Goal: Transaction & Acquisition: Download file/media

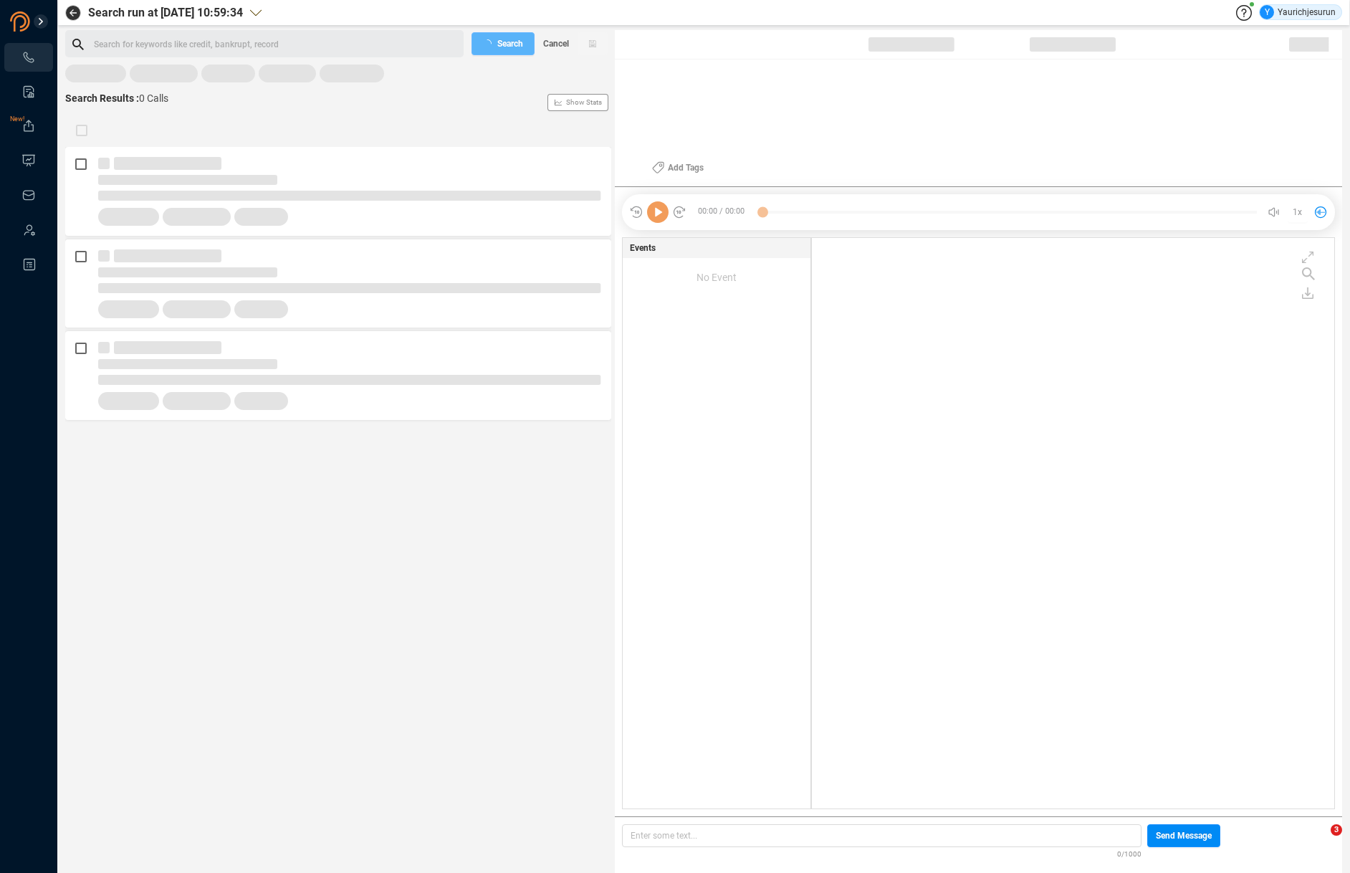
scroll to position [568, 515]
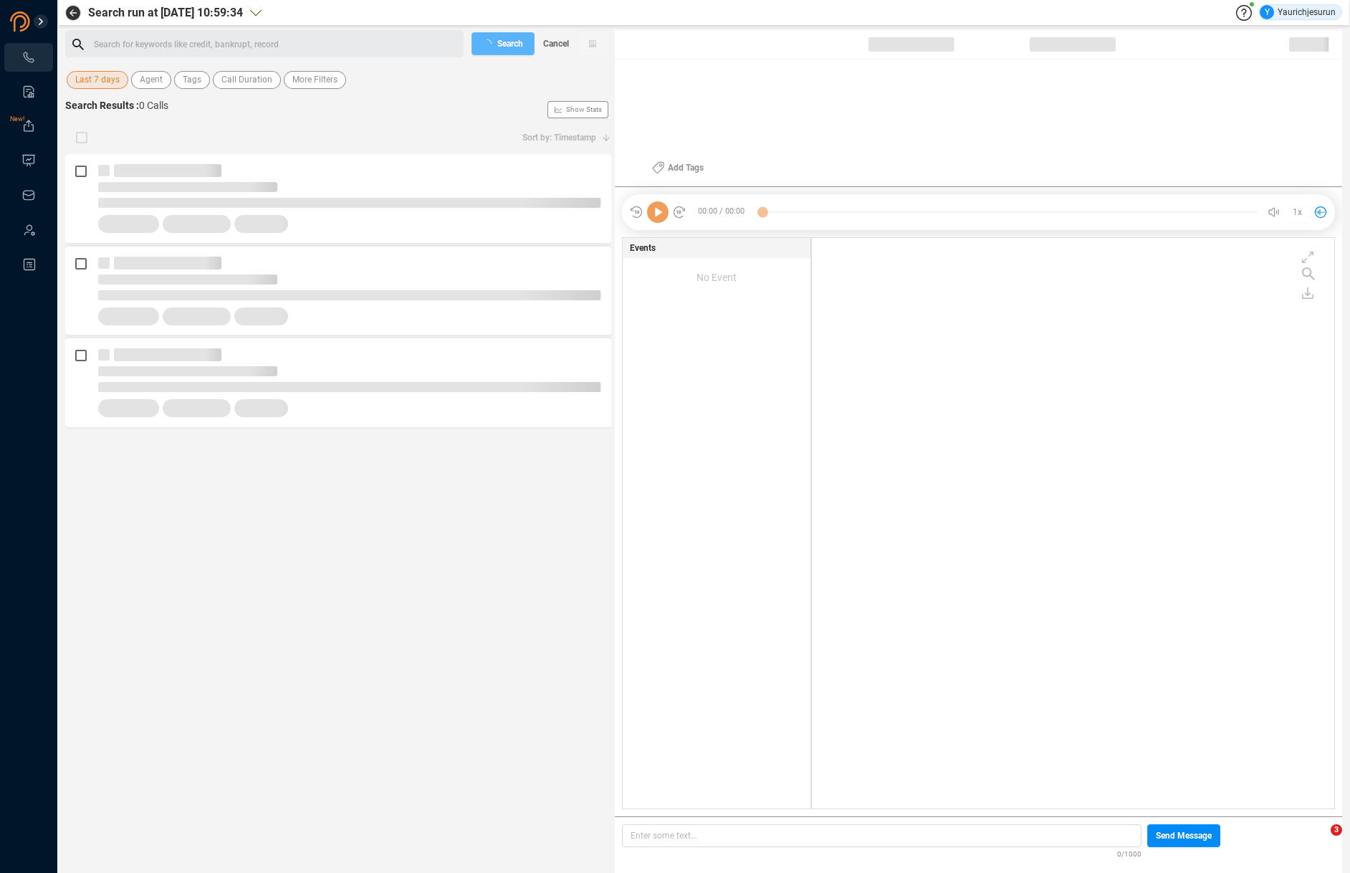
click at [100, 73] on span "Last 7 days" at bounding box center [97, 80] width 44 height 18
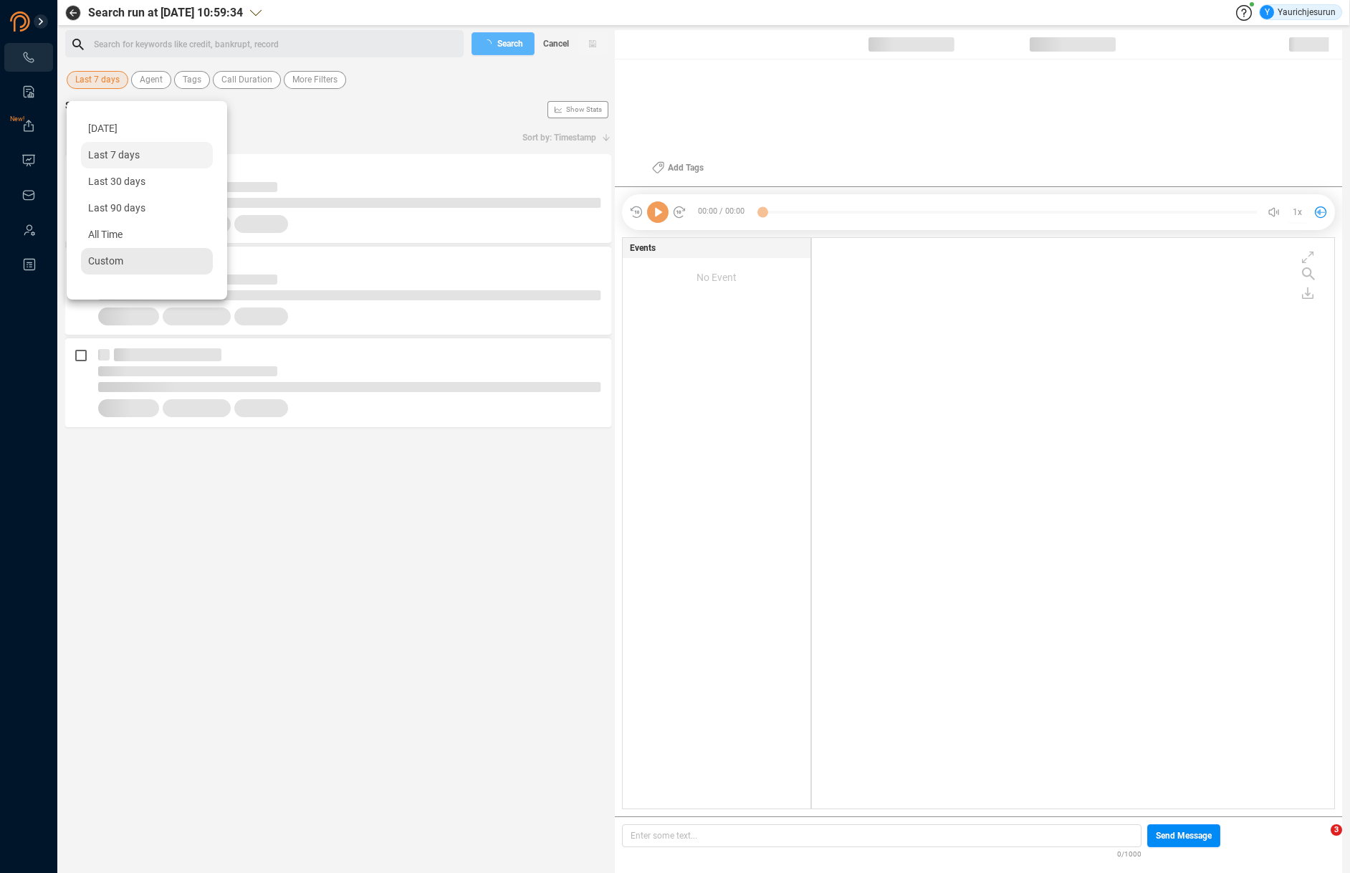
click at [97, 252] on div "Custom" at bounding box center [147, 261] width 132 height 27
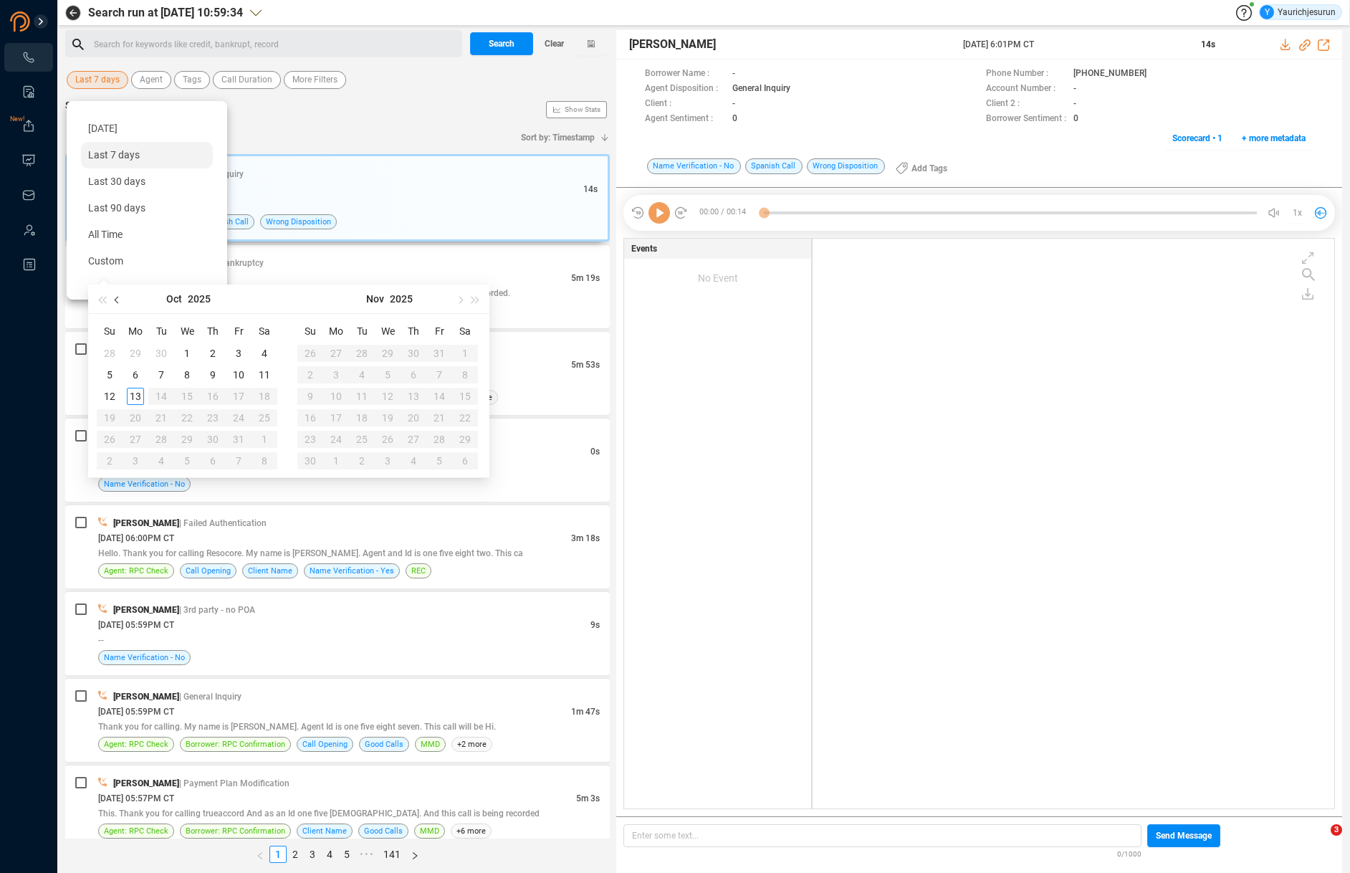
scroll to position [567, 514]
click at [121, 295] on button "button" at bounding box center [118, 299] width 16 height 29
type input "2025-09-01"
click at [136, 348] on div "1" at bounding box center [135, 353] width 17 height 17
type input "2025-09-30"
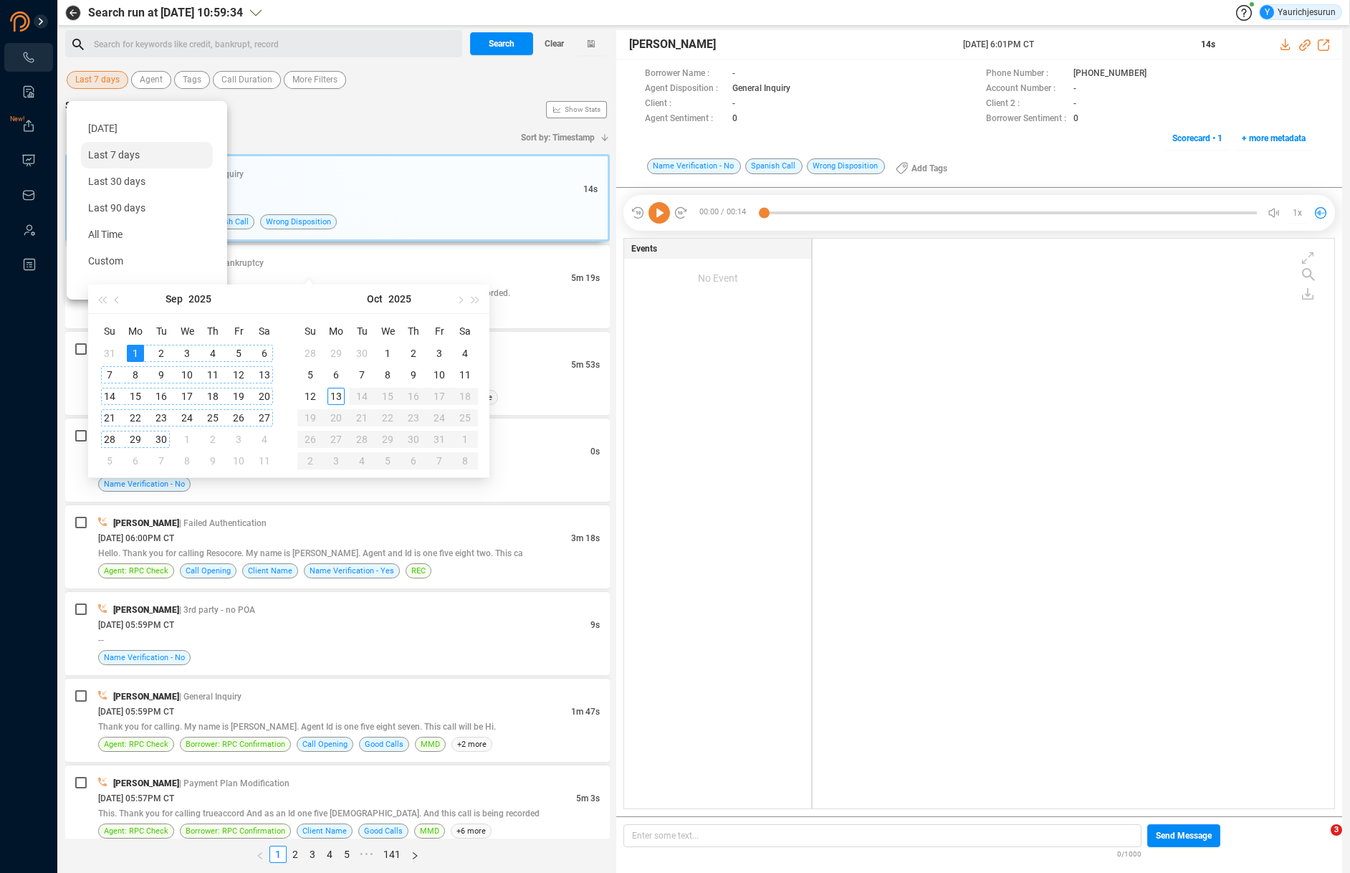
click at [159, 436] on div "30" at bounding box center [161, 439] width 17 height 17
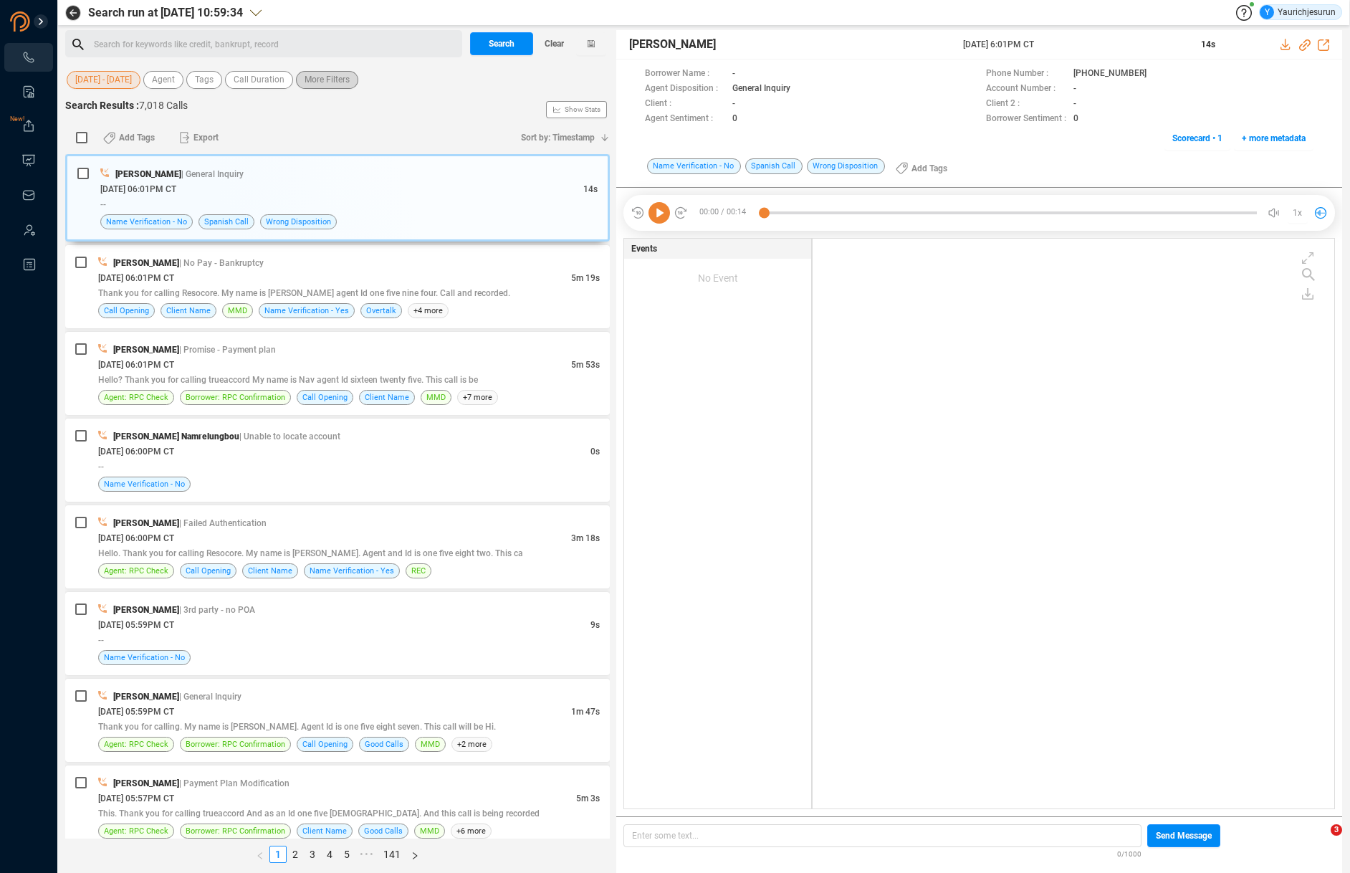
click at [326, 72] on span "More Filters" at bounding box center [327, 80] width 45 height 18
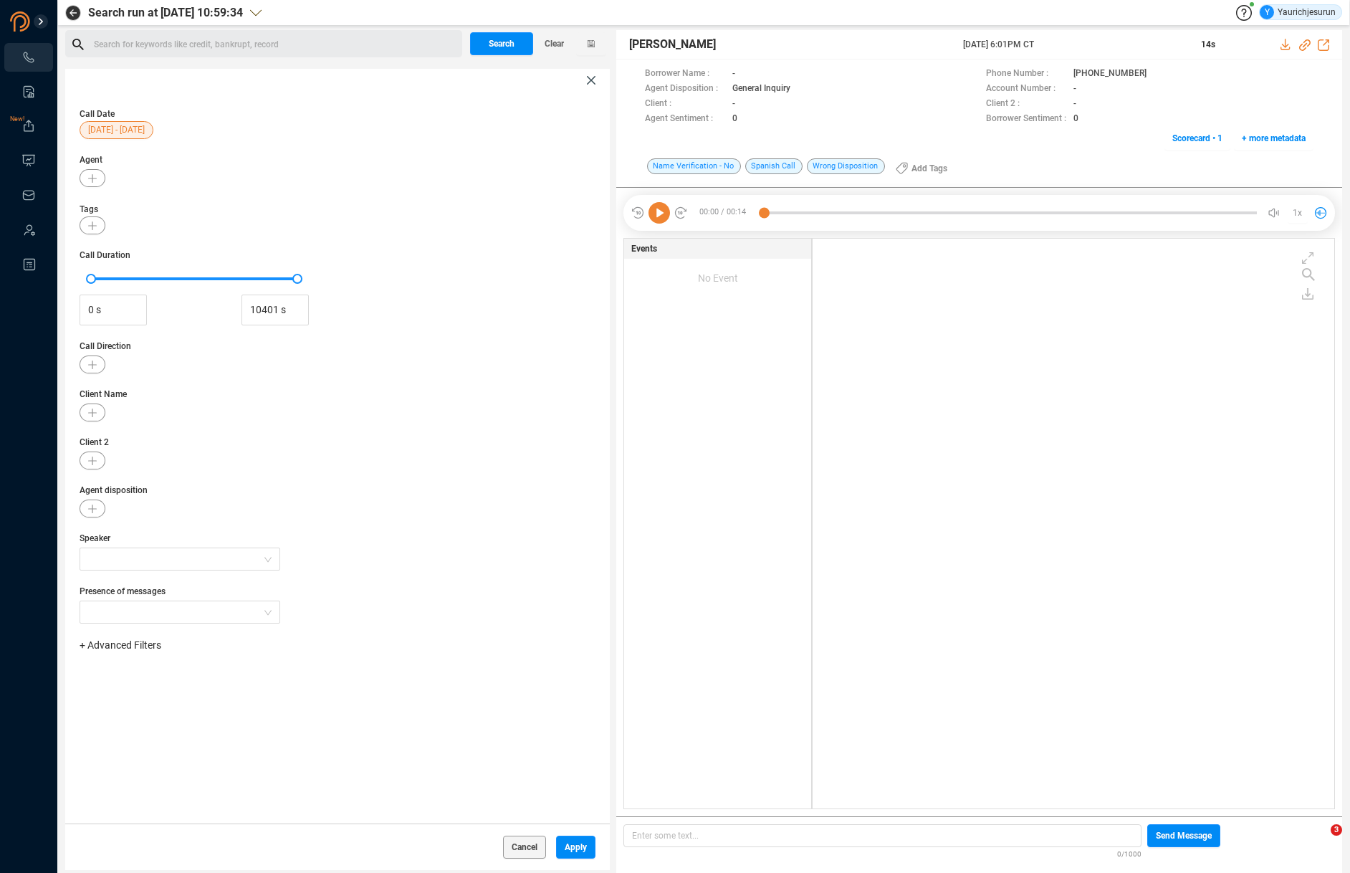
click at [114, 646] on span "+ Advanced Filters" at bounding box center [121, 644] width 82 height 11
click at [116, 766] on span "Phone Number" at bounding box center [127, 764] width 67 height 11
click at [257, 698] on div "Enter a comma separated list ﻿" at bounding box center [223, 690] width 272 height 31
click at [248, 745] on div "Call Date 01 Sep - 30 Sep Agent Tags Call Duration 0 s 10401 s Call Direction C…" at bounding box center [337, 458] width 545 height 732
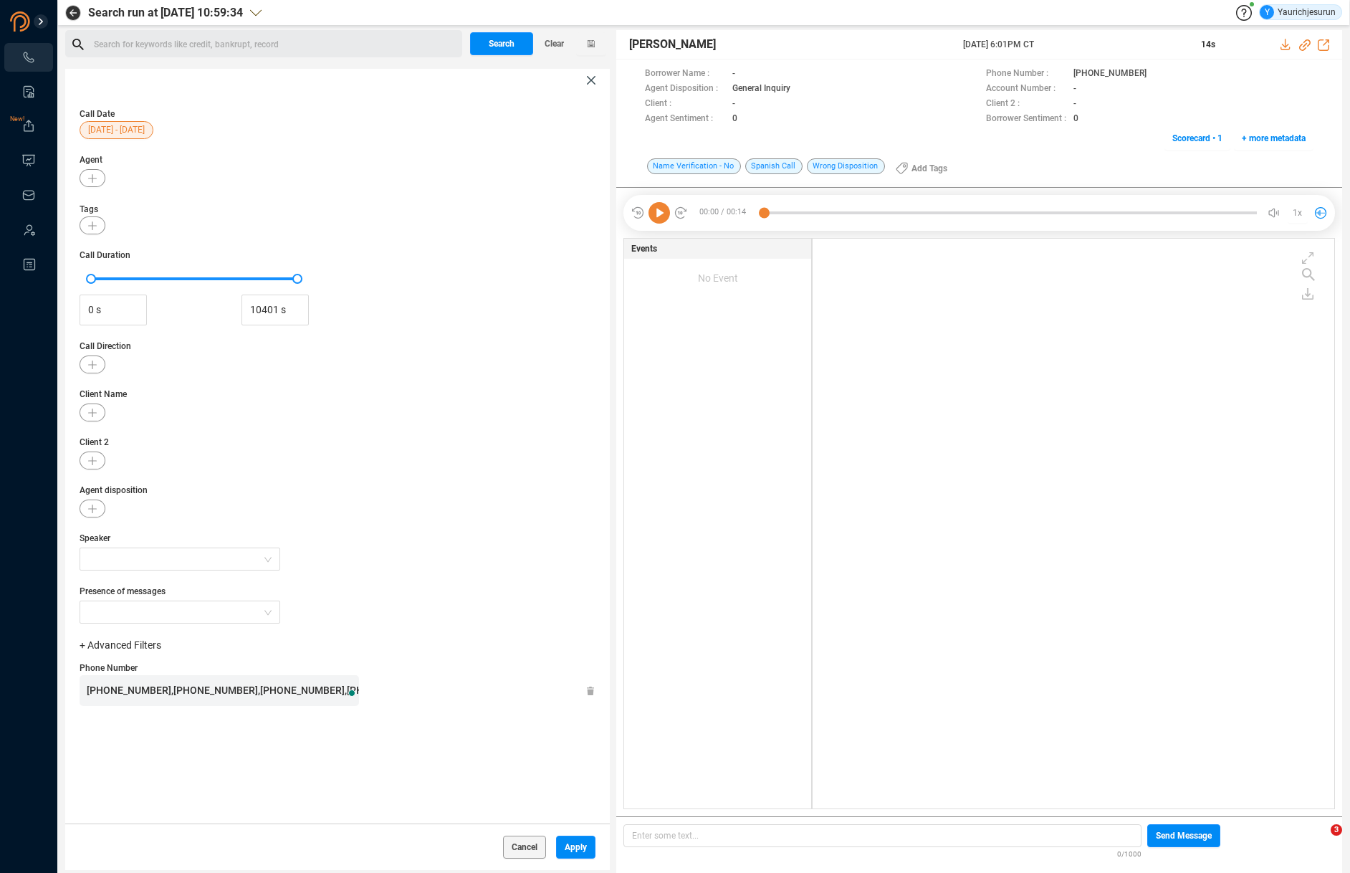
scroll to position [4, 0]
click at [97, 409] on button "button" at bounding box center [93, 413] width 26 height 18
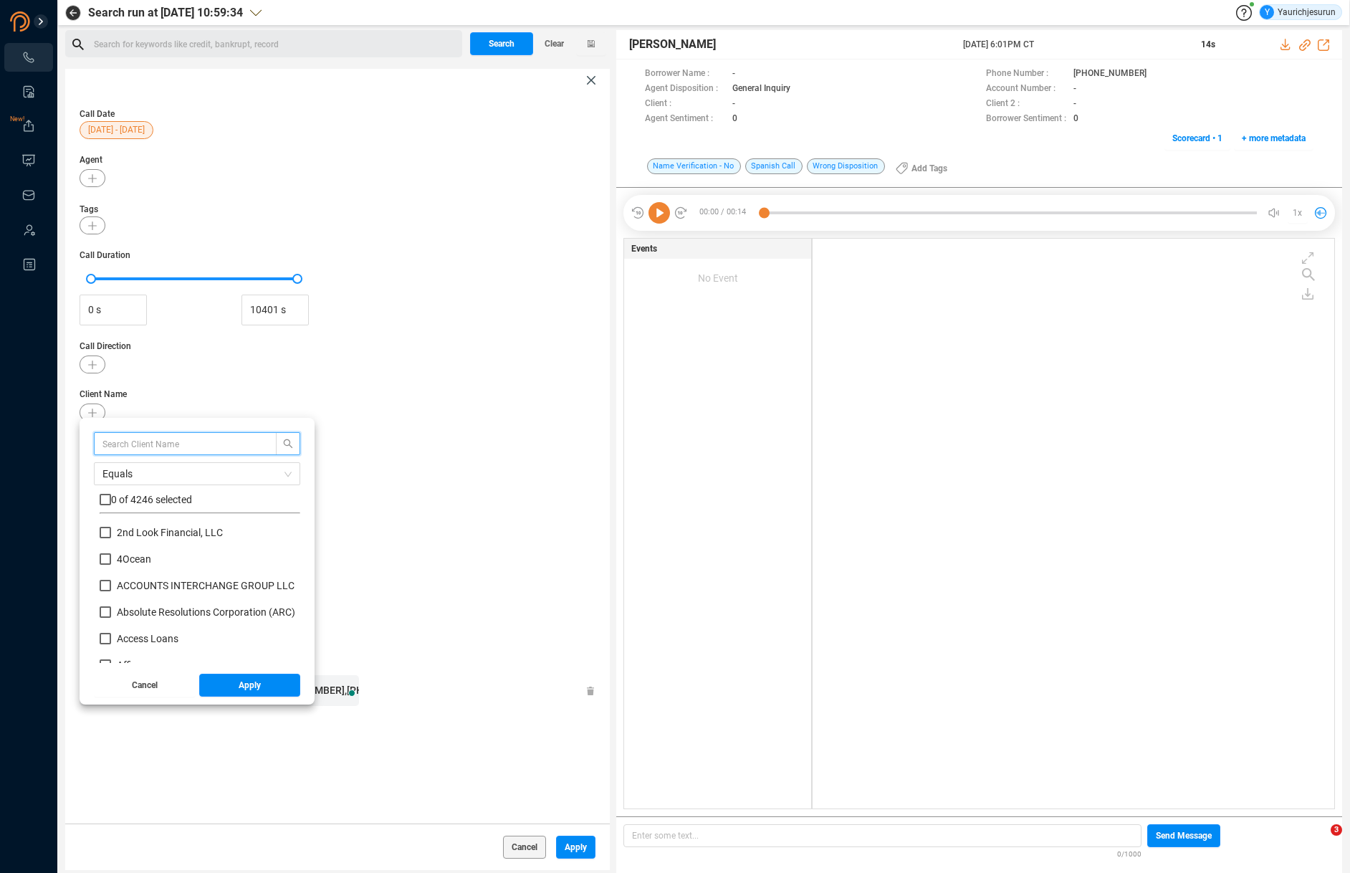
scroll to position [134, 194]
click at [123, 447] on input "text" at bounding box center [178, 444] width 152 height 16
type input "Opploans"
click at [105, 497] on input "checkbox" at bounding box center [105, 499] width 11 height 11
checkbox input "true"
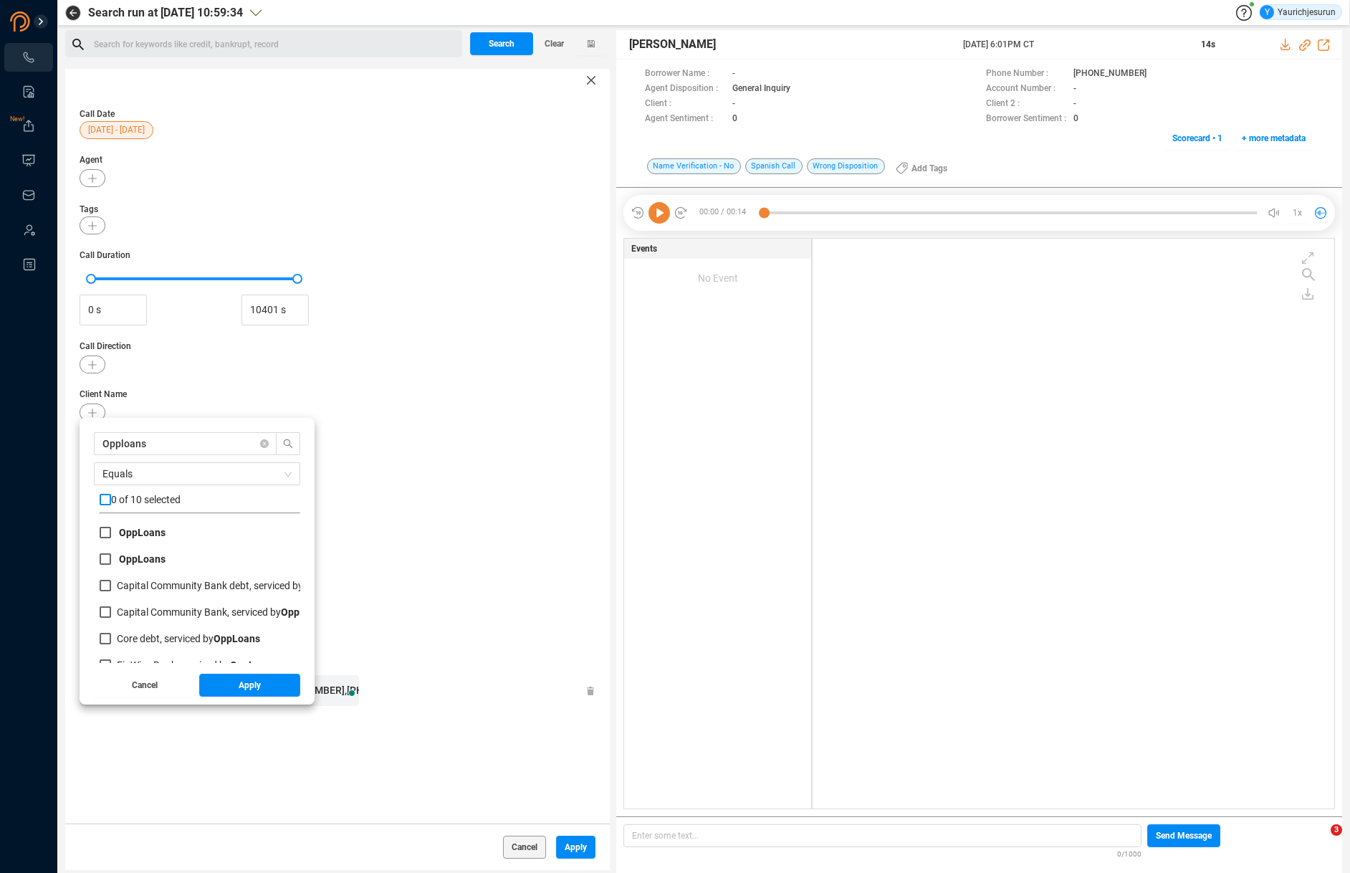
checkbox input "true"
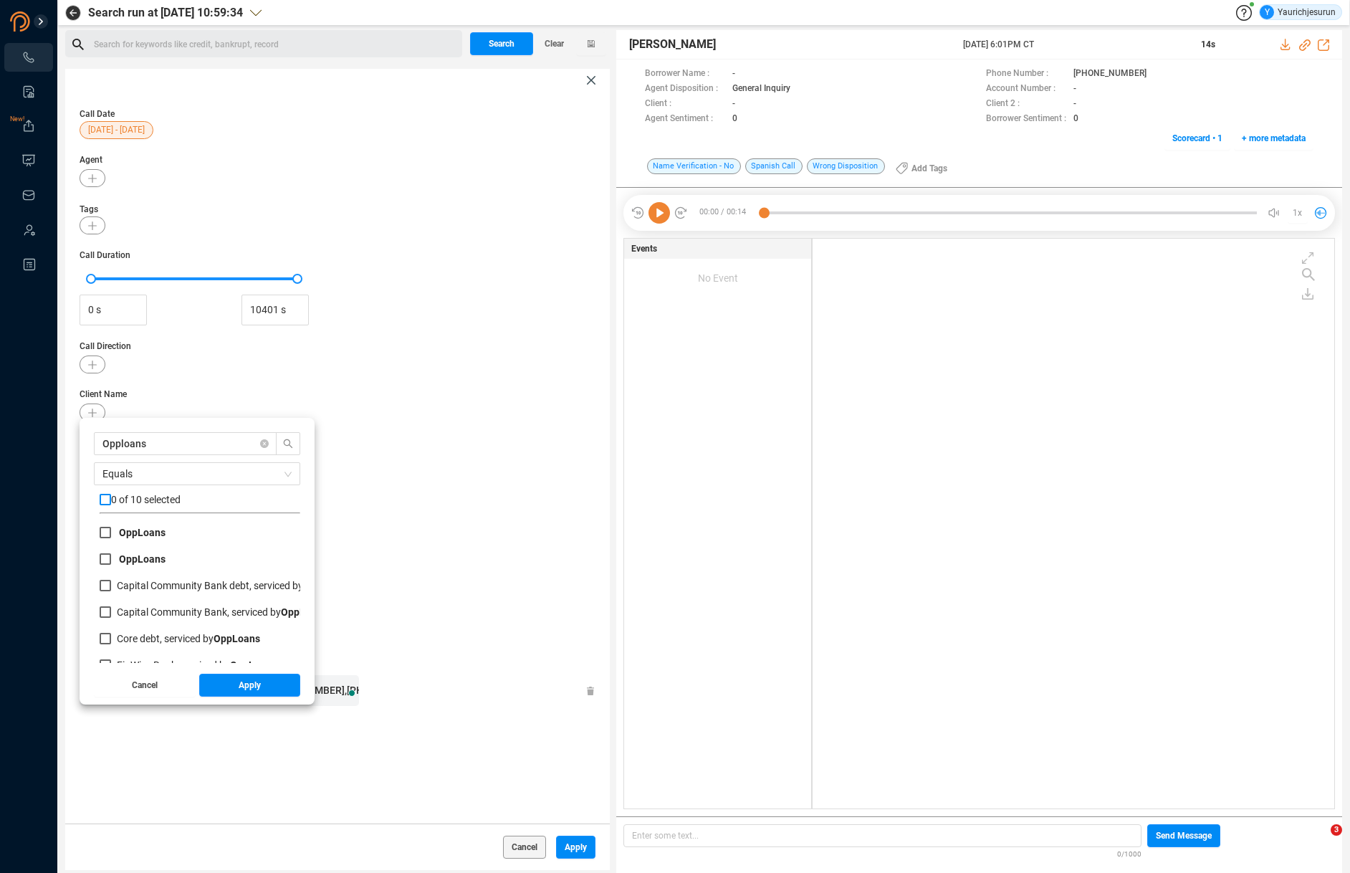
checkbox input "true"
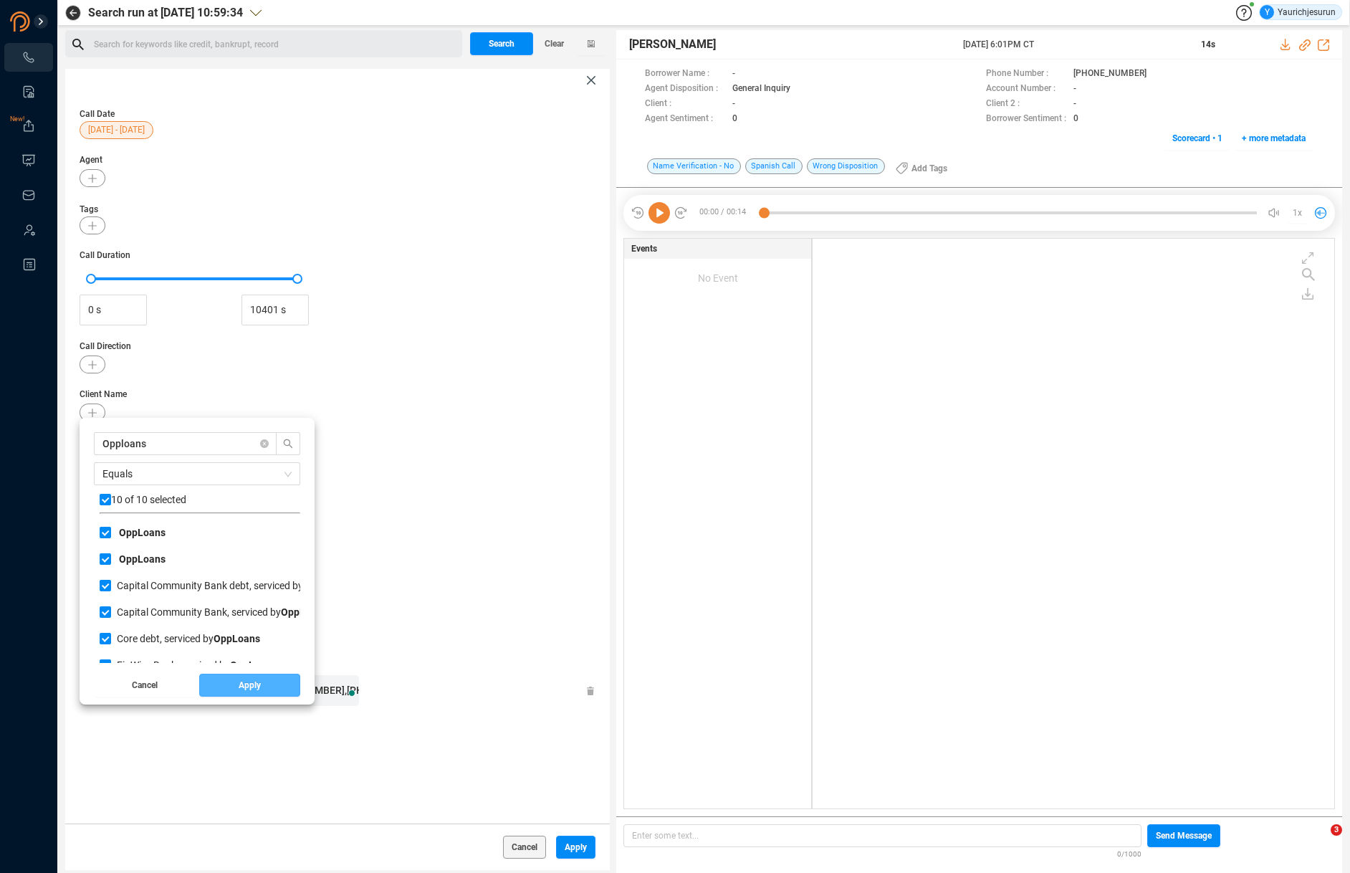
click at [246, 678] on span "Apply" at bounding box center [250, 685] width 22 height 23
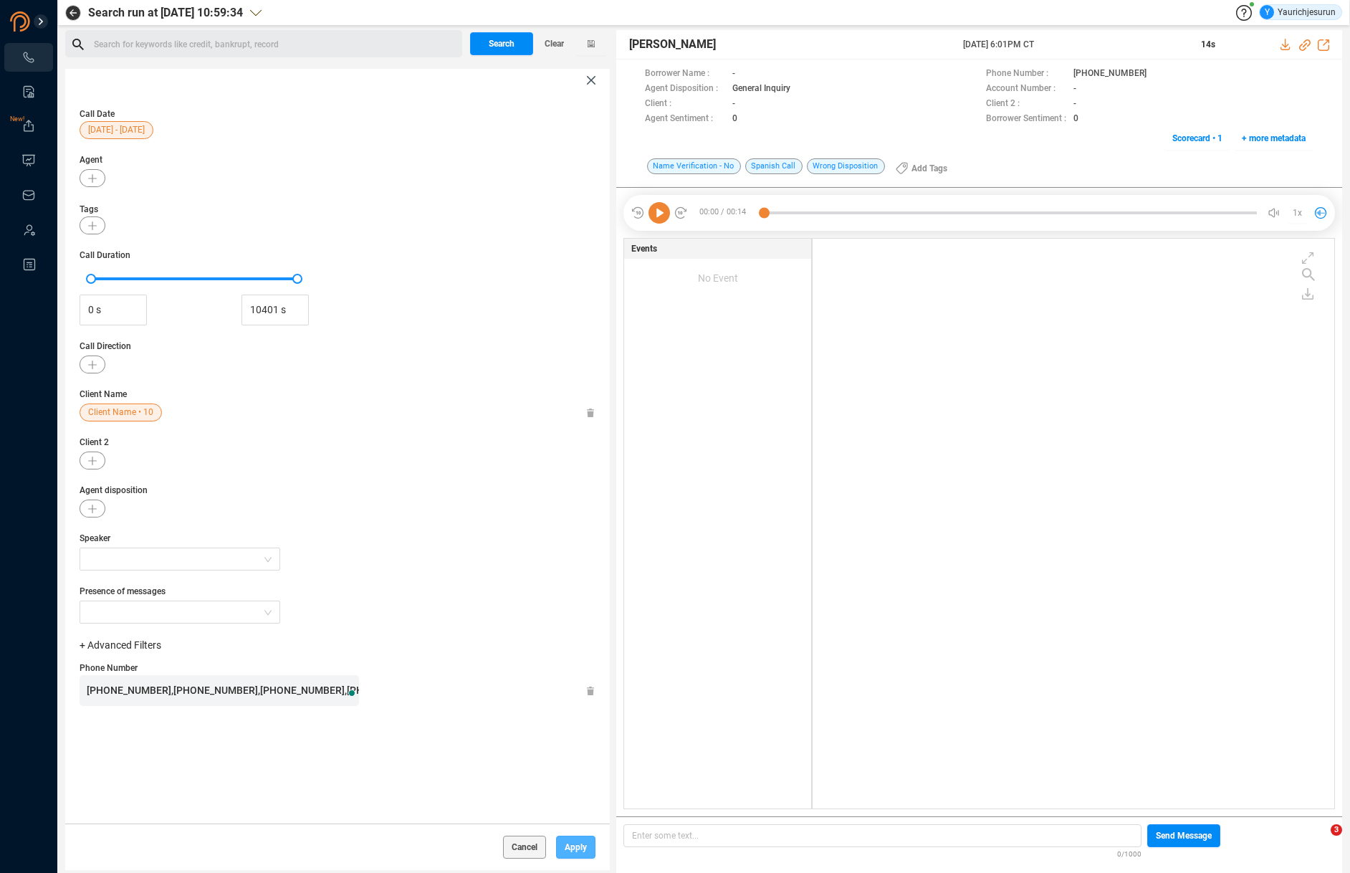
click at [565, 847] on span "Apply" at bounding box center [576, 847] width 22 height 23
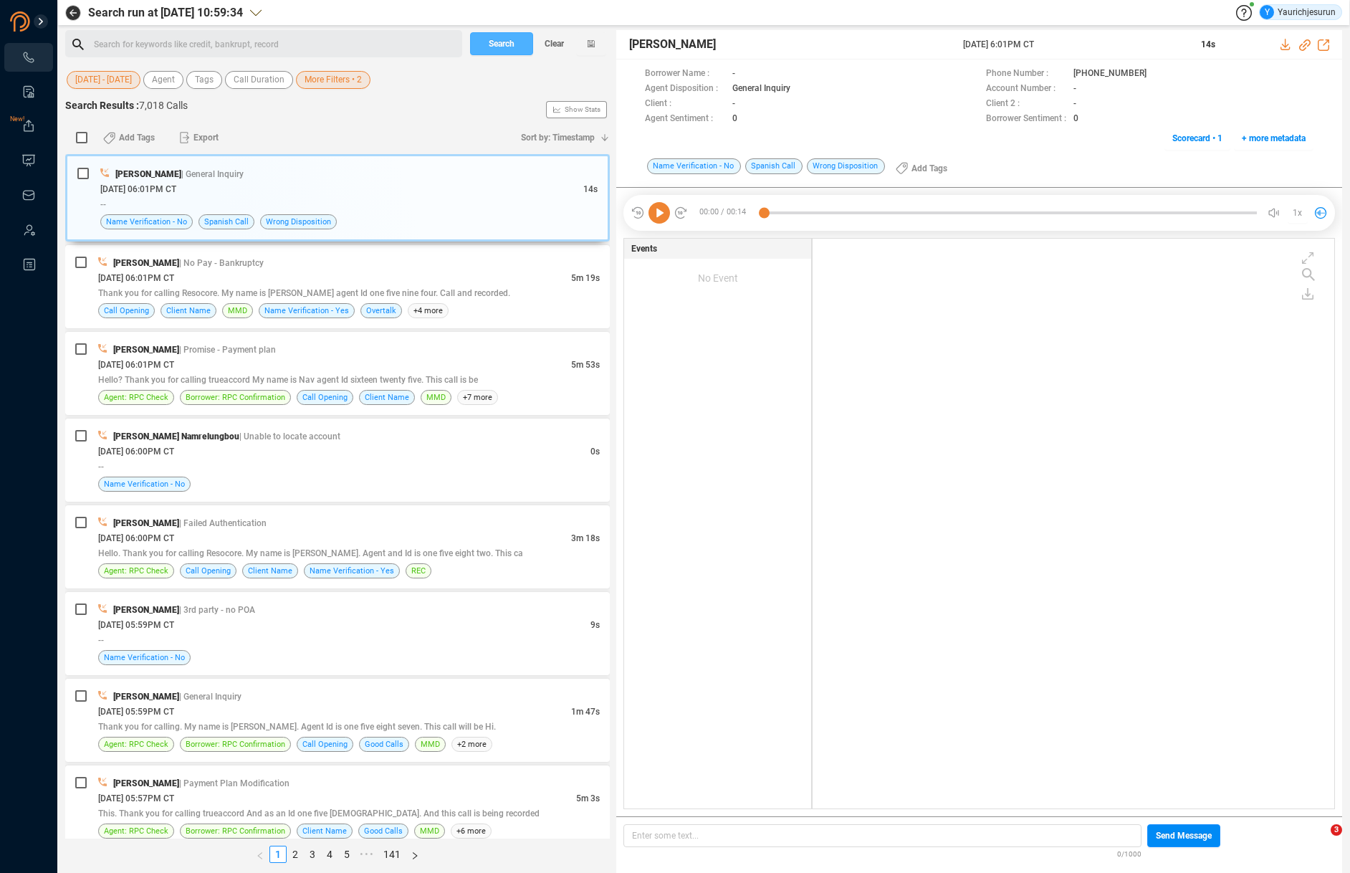
click at [490, 49] on span "Search" at bounding box center [502, 43] width 26 height 23
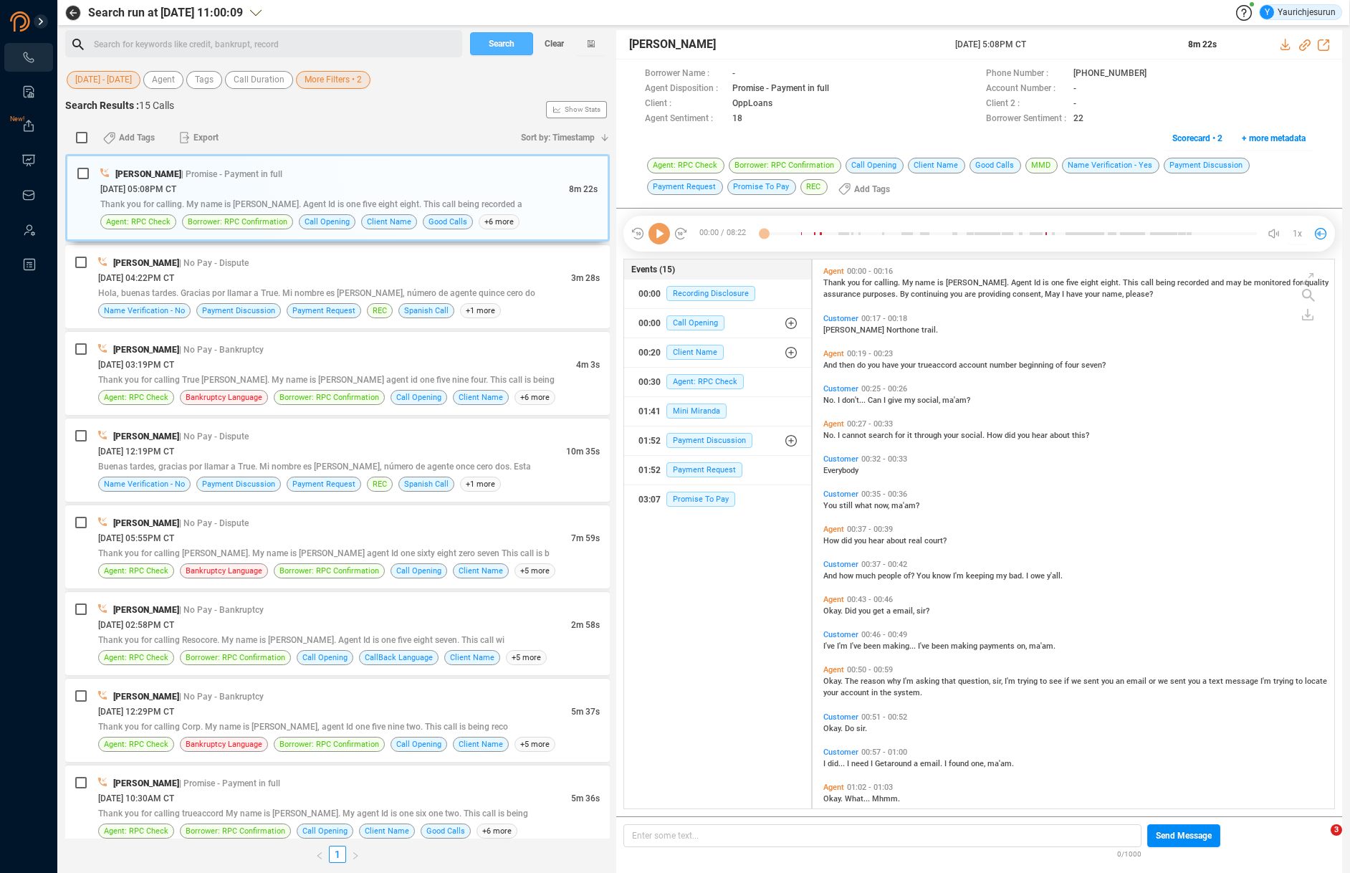
scroll to position [546, 514]
click at [332, 90] on div "01 Sep - 30 Sep Agent Tags Call Duration More Filters • 2" at bounding box center [337, 80] width 545 height 22
click at [325, 74] on span "More Filters • 2" at bounding box center [333, 80] width 57 height 18
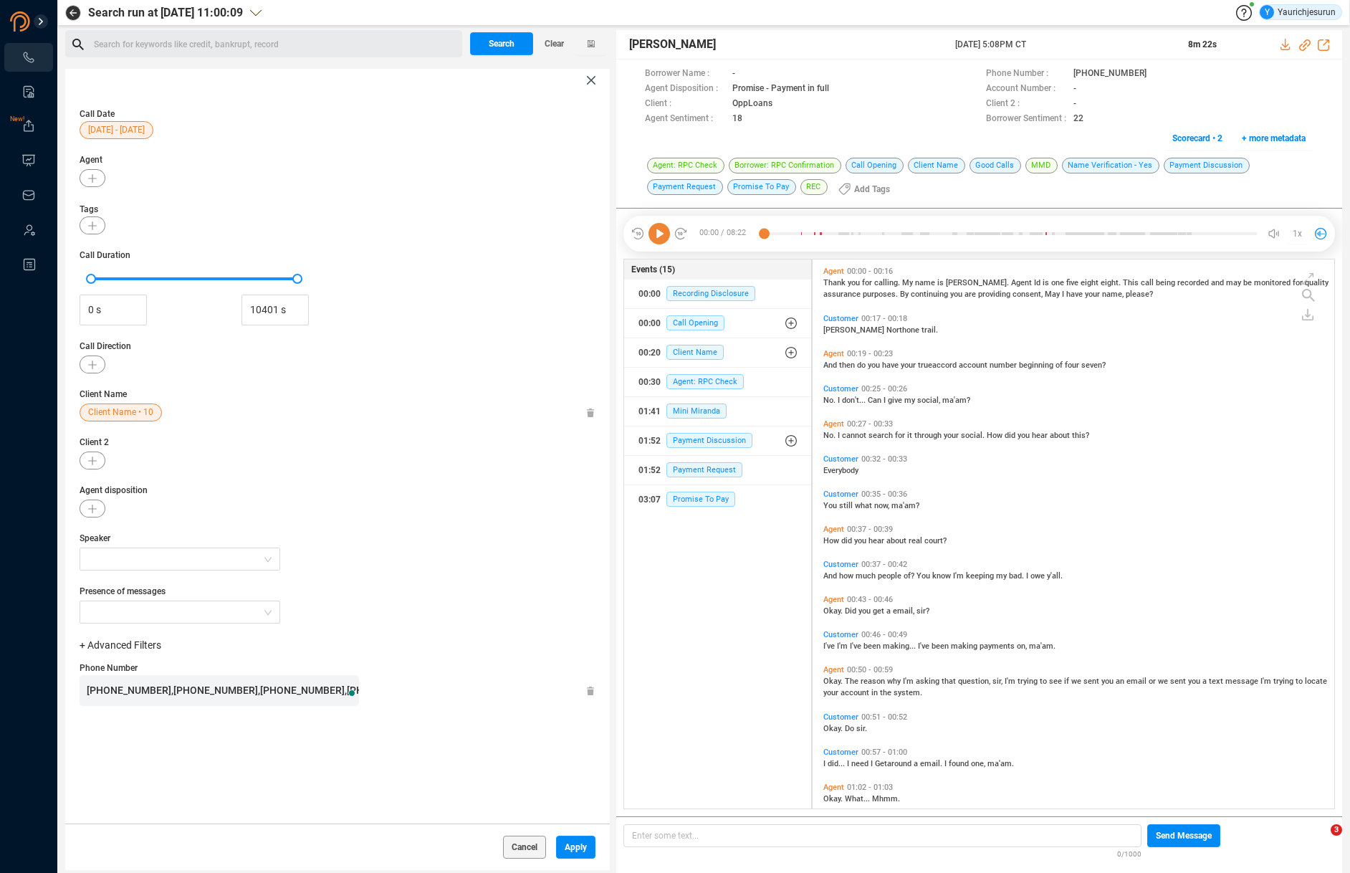
click at [587, 412] on icon at bounding box center [591, 413] width 9 height 9
click at [565, 841] on span "Apply" at bounding box center [576, 847] width 22 height 23
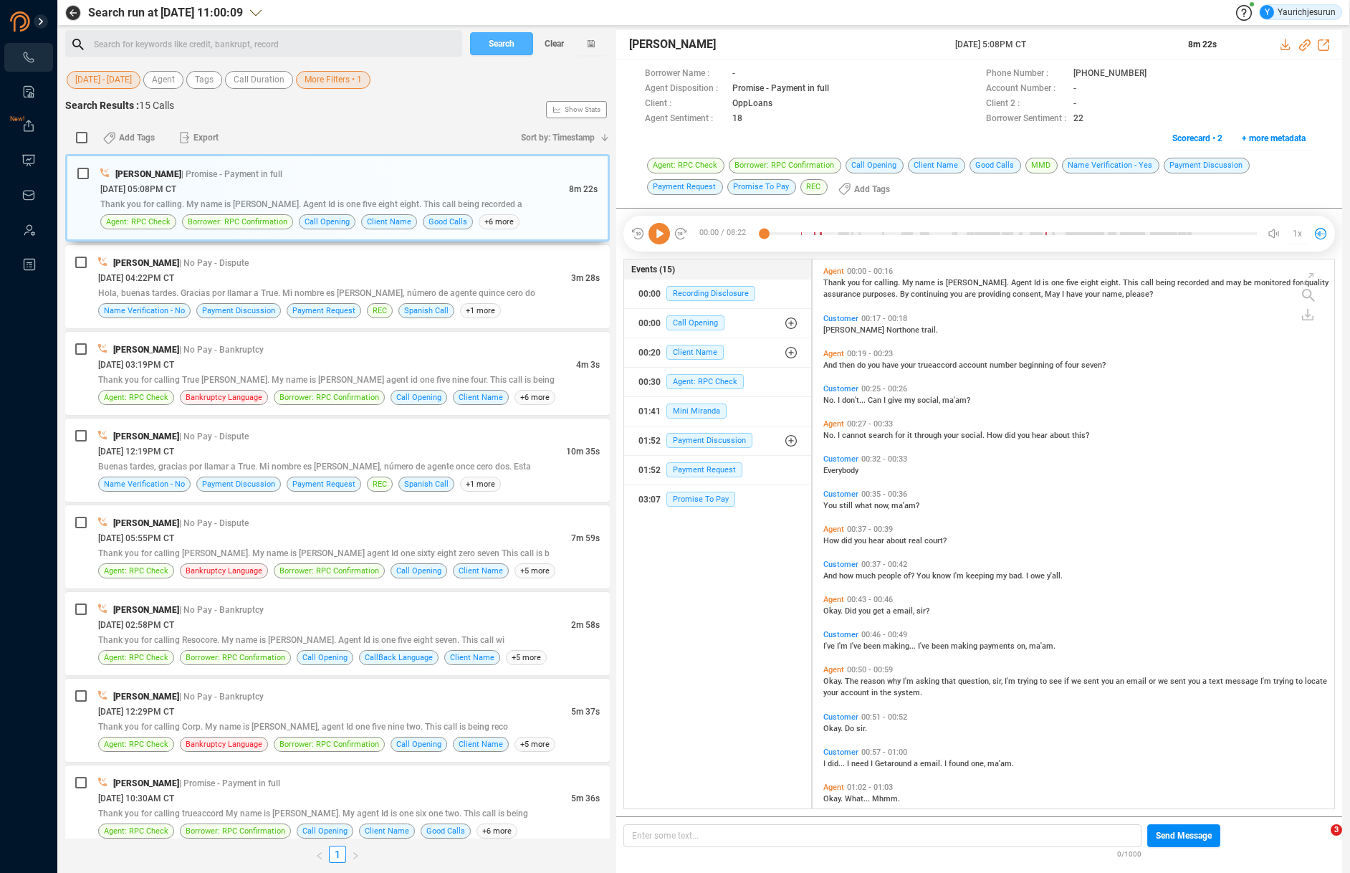
click at [503, 45] on span "Search" at bounding box center [502, 43] width 26 height 23
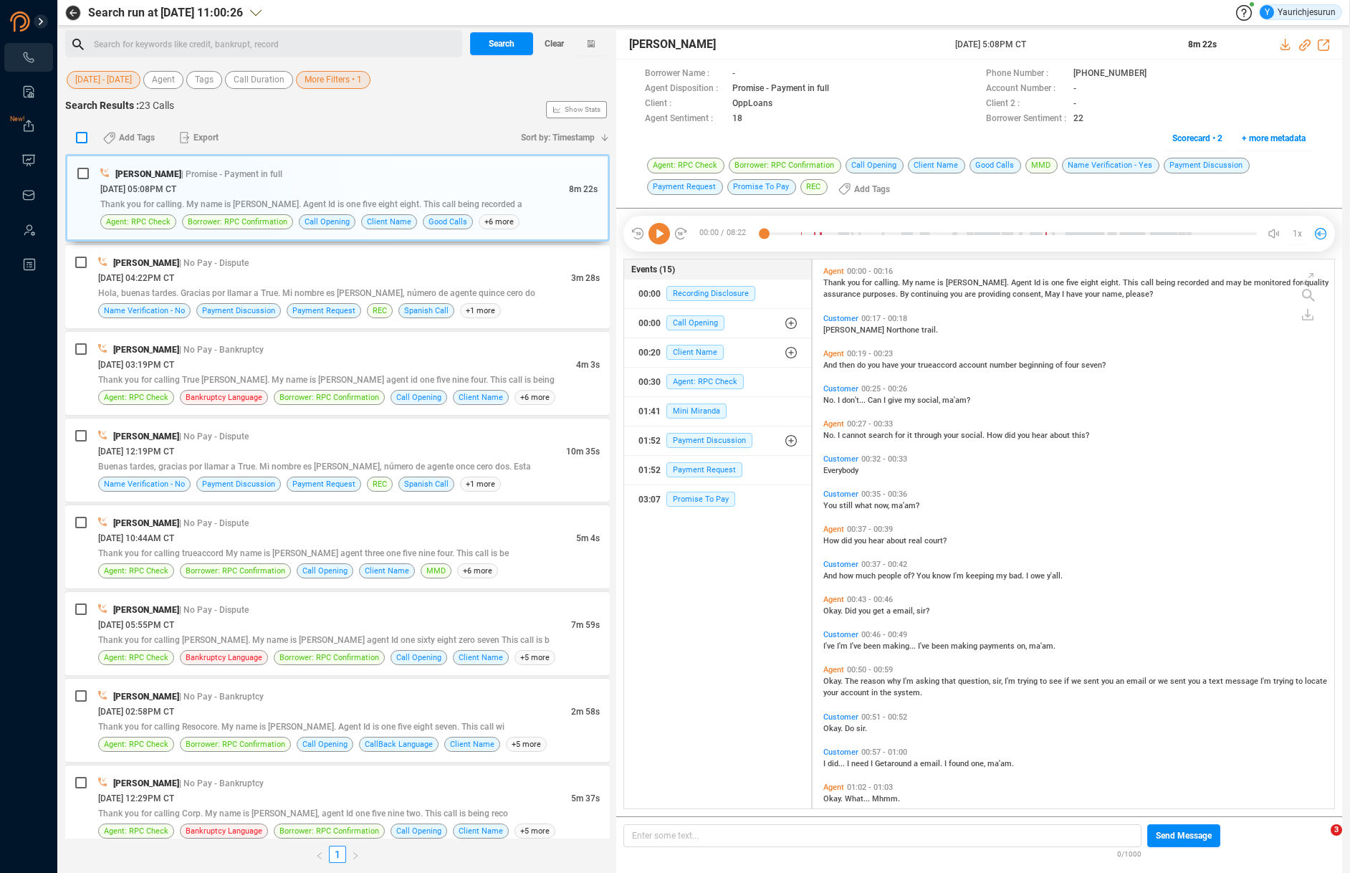
click at [80, 138] on input "checkbox" at bounding box center [81, 137] width 11 height 11
checkbox input "true"
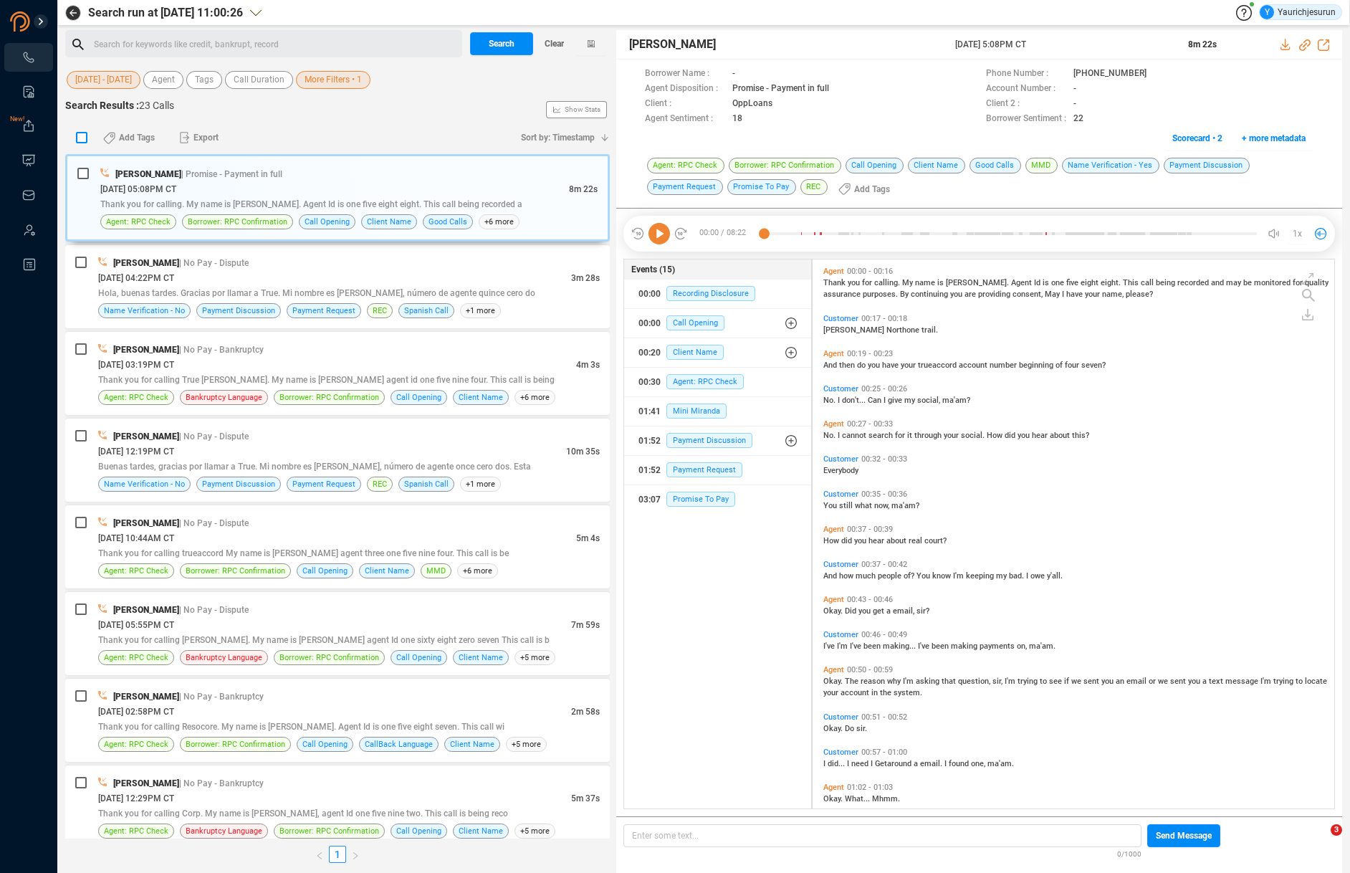
checkbox input "true"
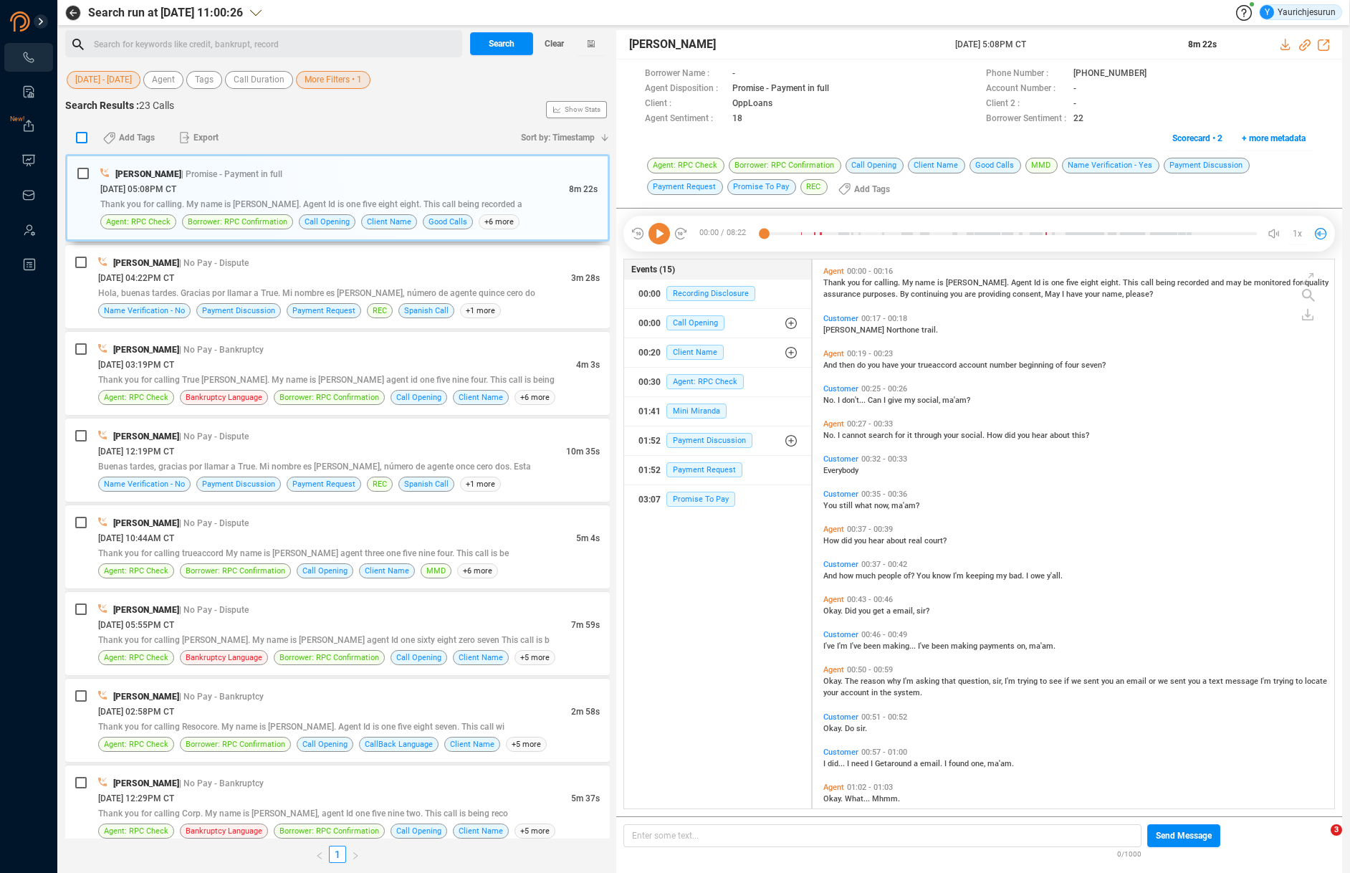
checkbox input "true"
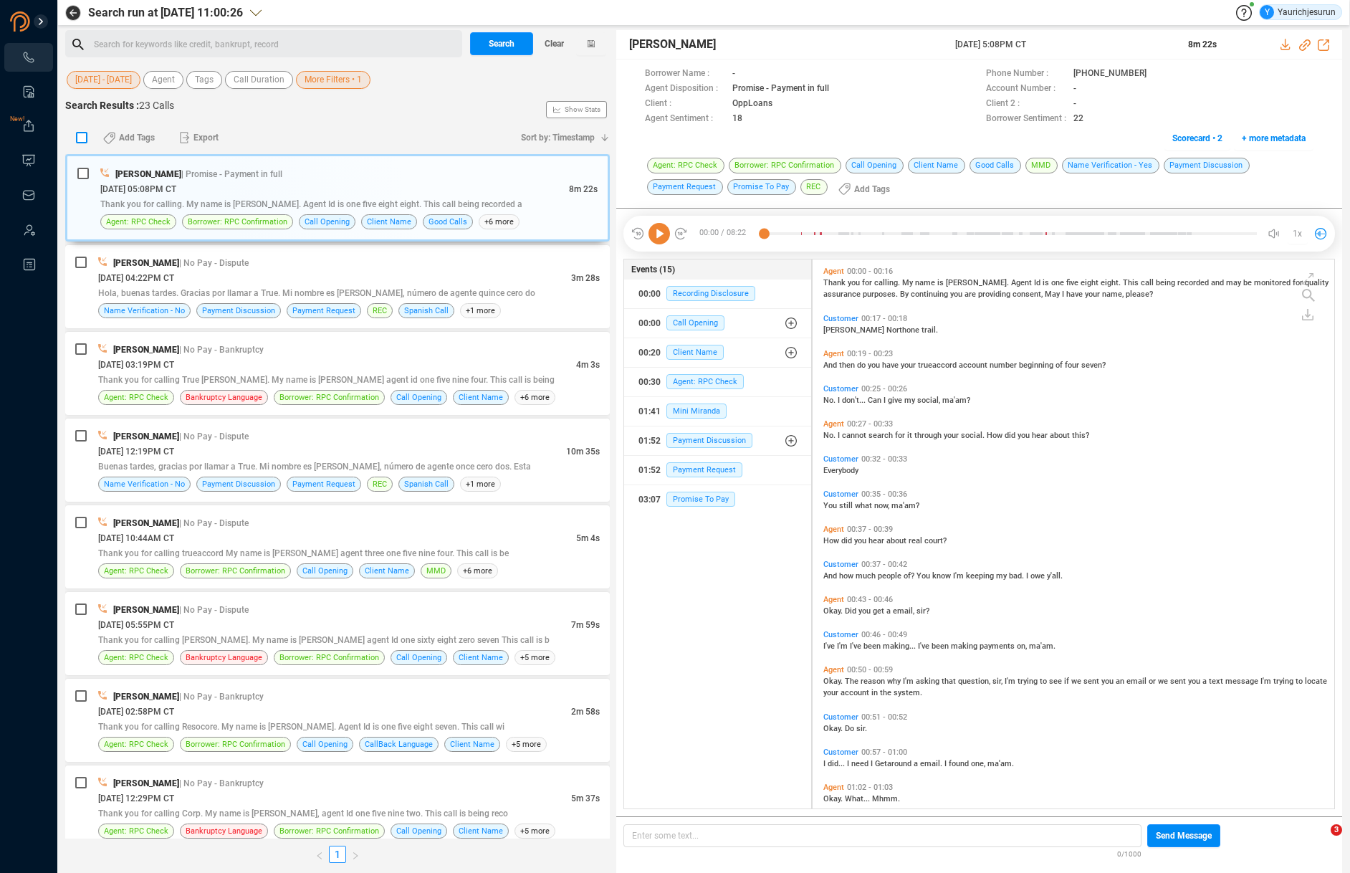
checkbox input "true"
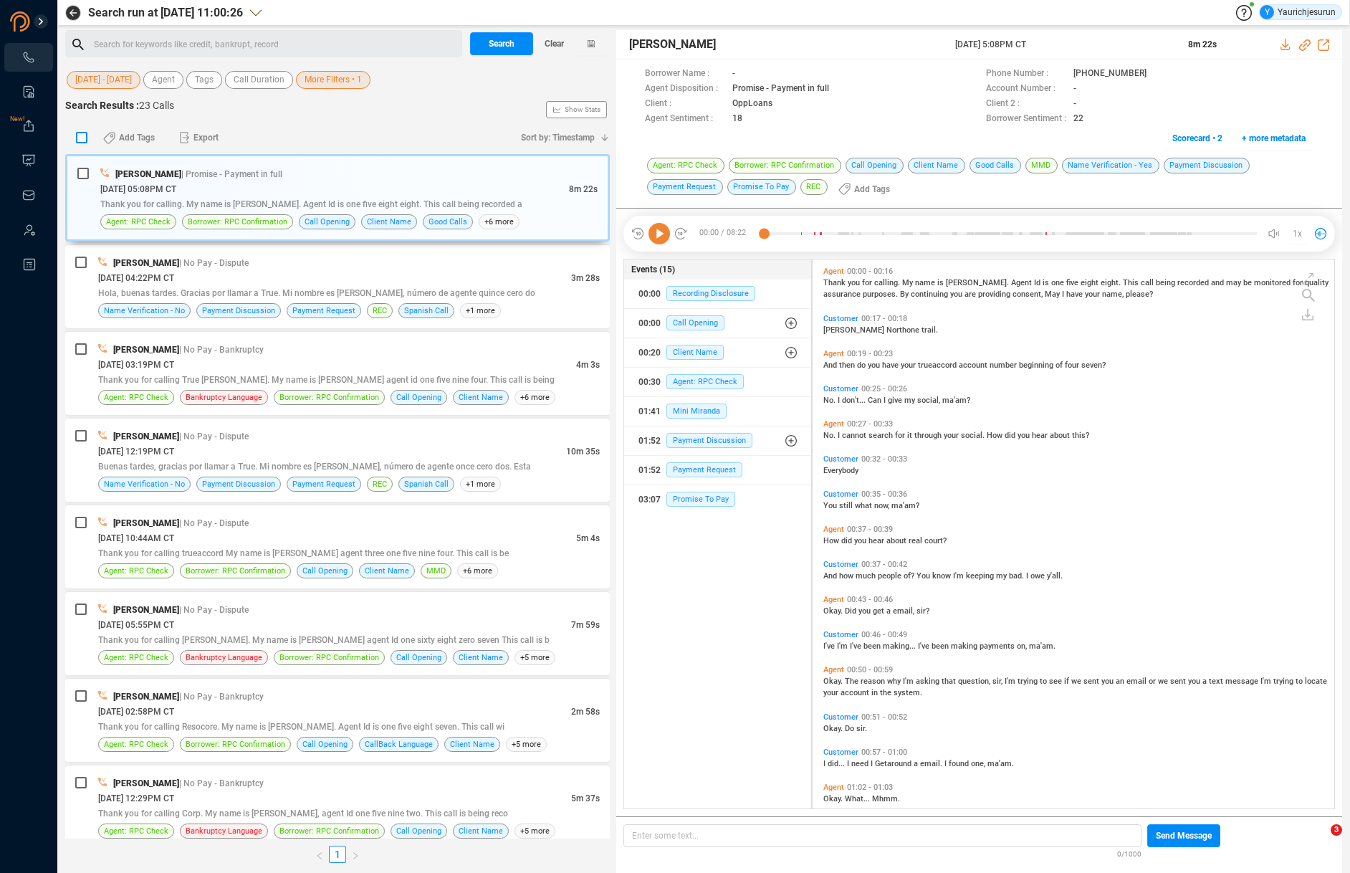
checkbox input "true"
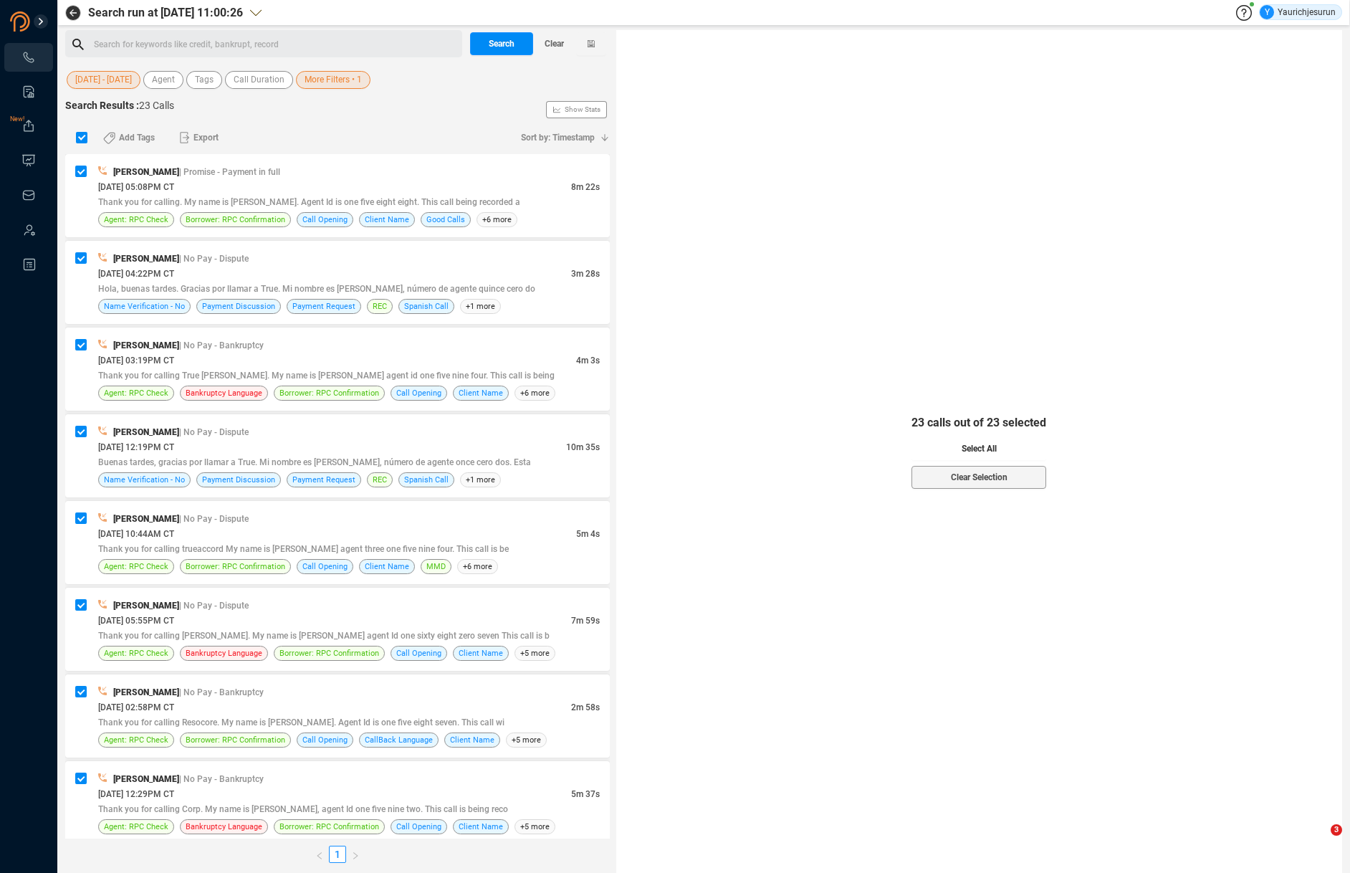
click at [970, 455] on span "Select All" at bounding box center [979, 448] width 35 height 23
click at [202, 139] on span "Export" at bounding box center [206, 137] width 25 height 23
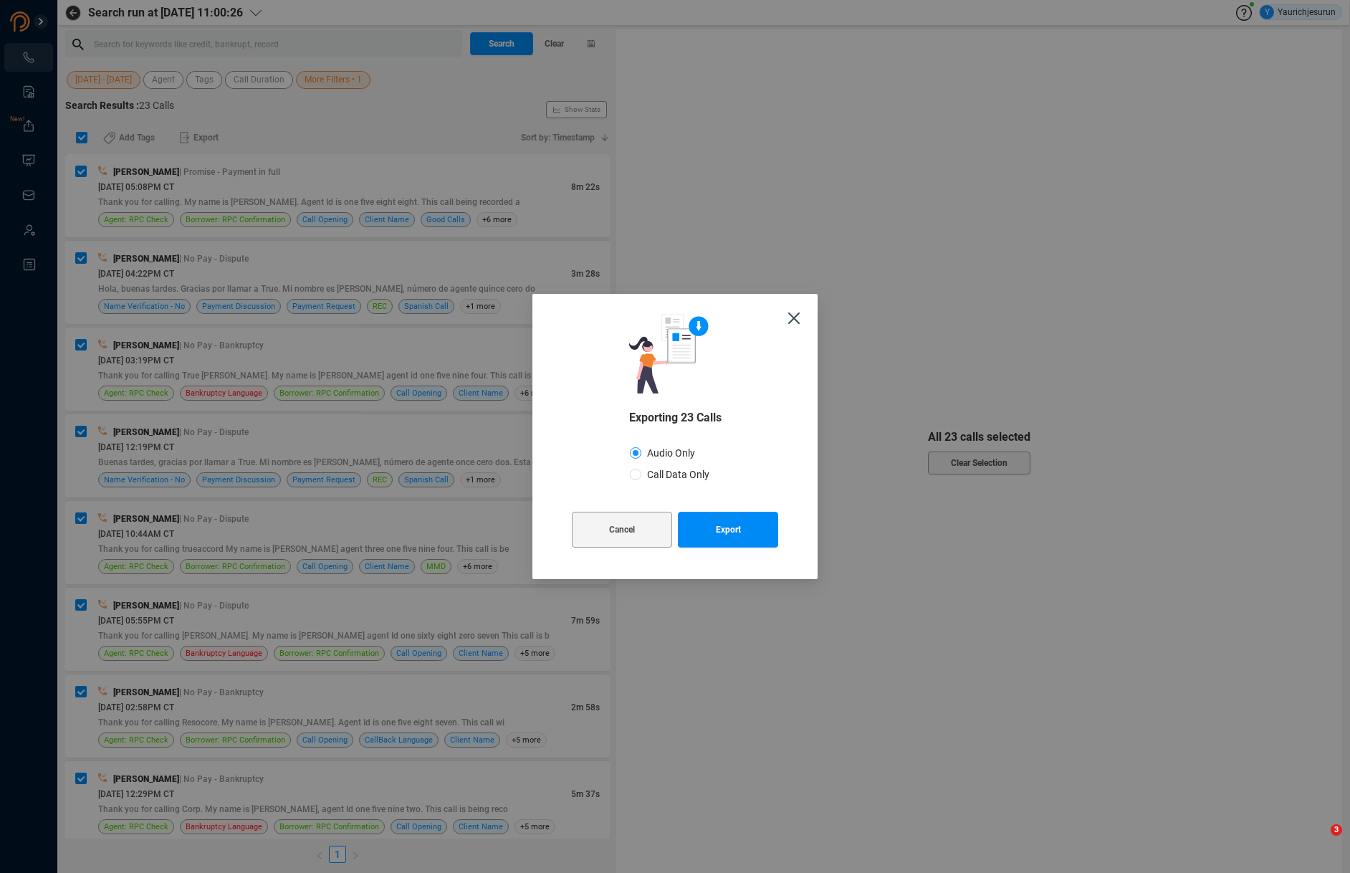
click at [672, 472] on span "Call Data Only" at bounding box center [678, 474] width 74 height 11
click at [641, 472] on input "Call Data Only" at bounding box center [635, 474] width 11 height 11
radio input "true"
click at [671, 458] on label "Audio Only" at bounding box center [672, 453] width 85 height 22
click at [641, 458] on input "Audio Only" at bounding box center [635, 452] width 11 height 11
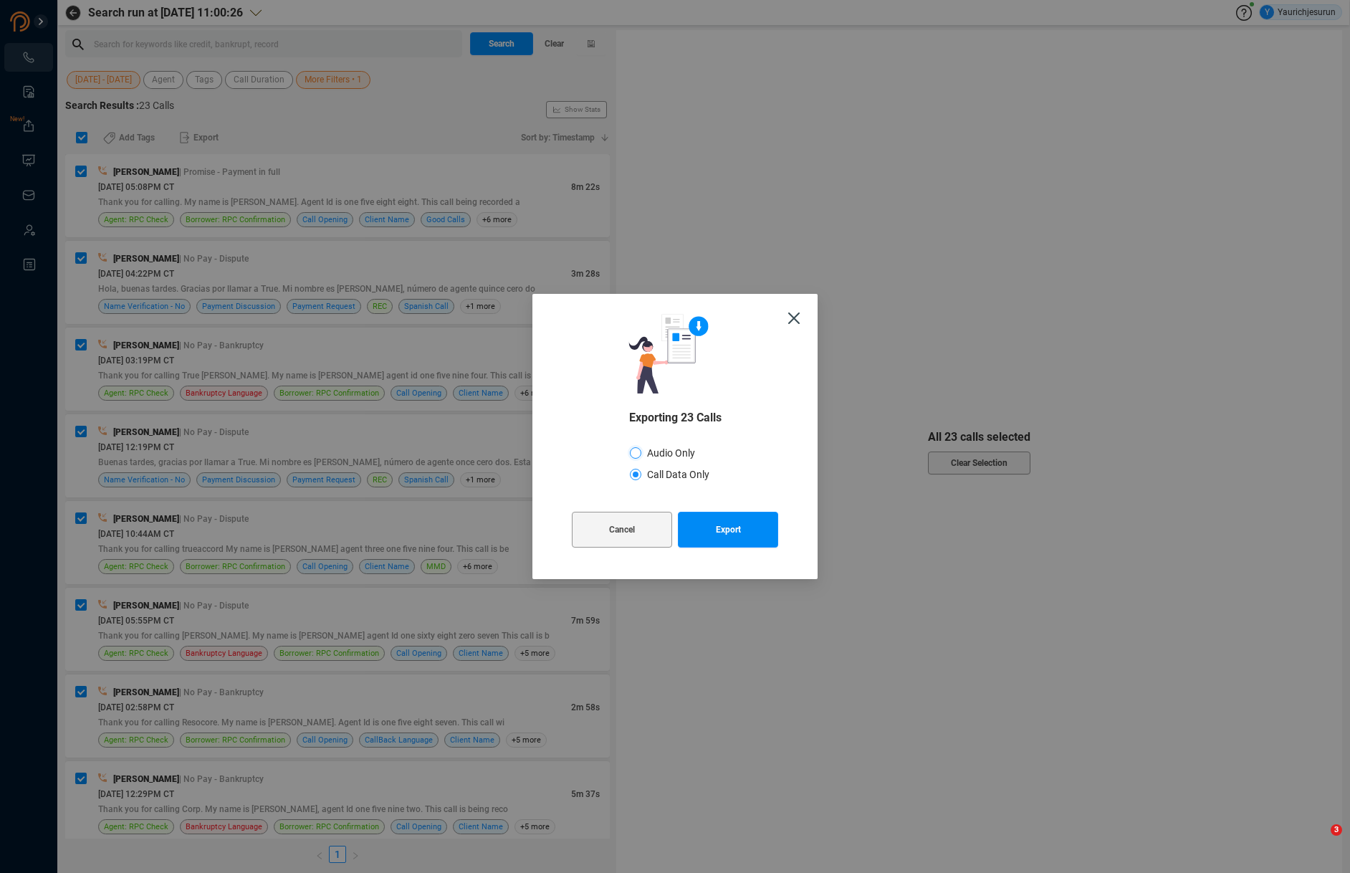
radio input "true"
radio input "false"
click at [727, 545] on span "Export" at bounding box center [728, 530] width 25 height 36
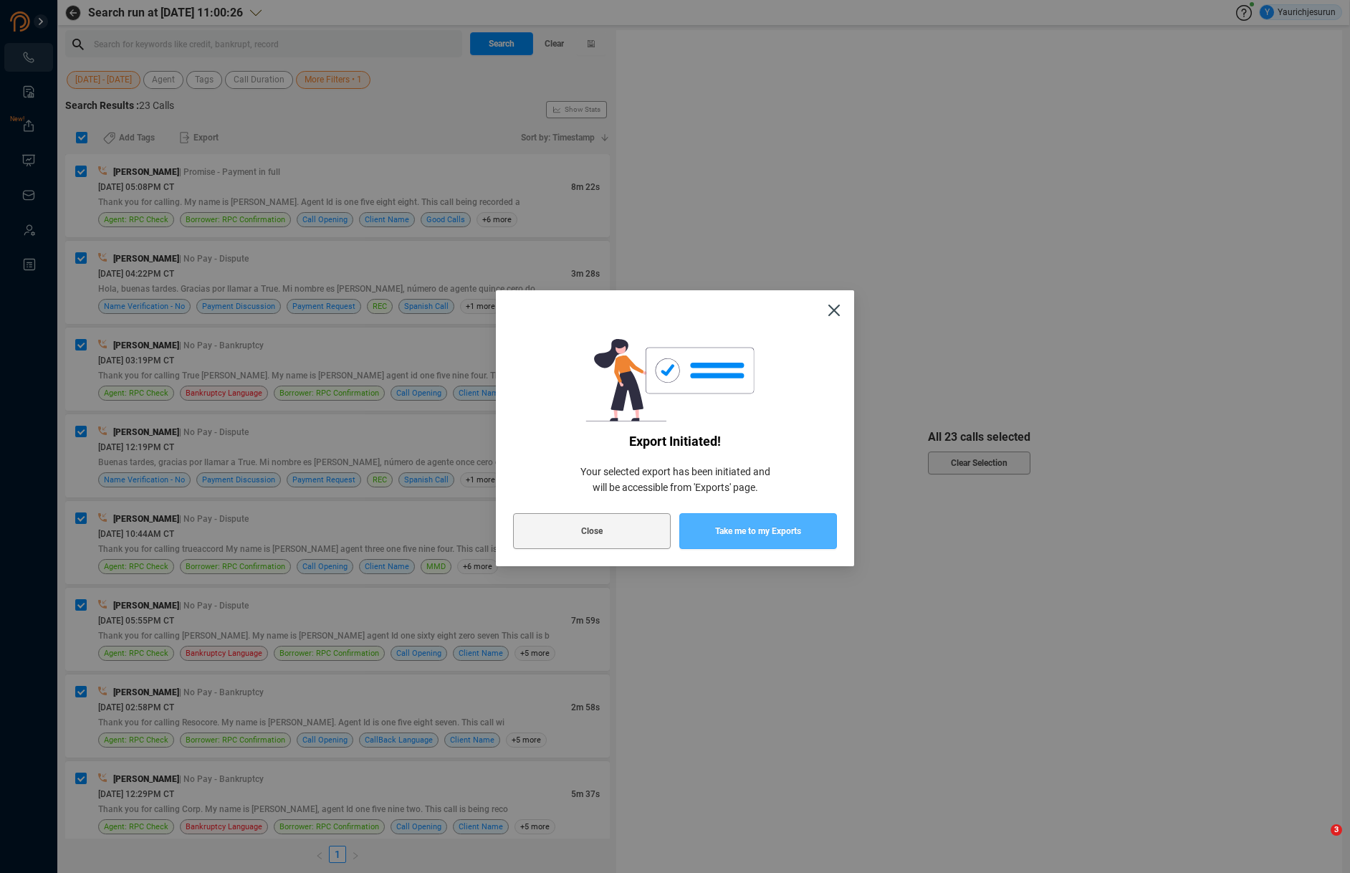
click at [726, 543] on span "Take me to my Exports" at bounding box center [758, 531] width 86 height 36
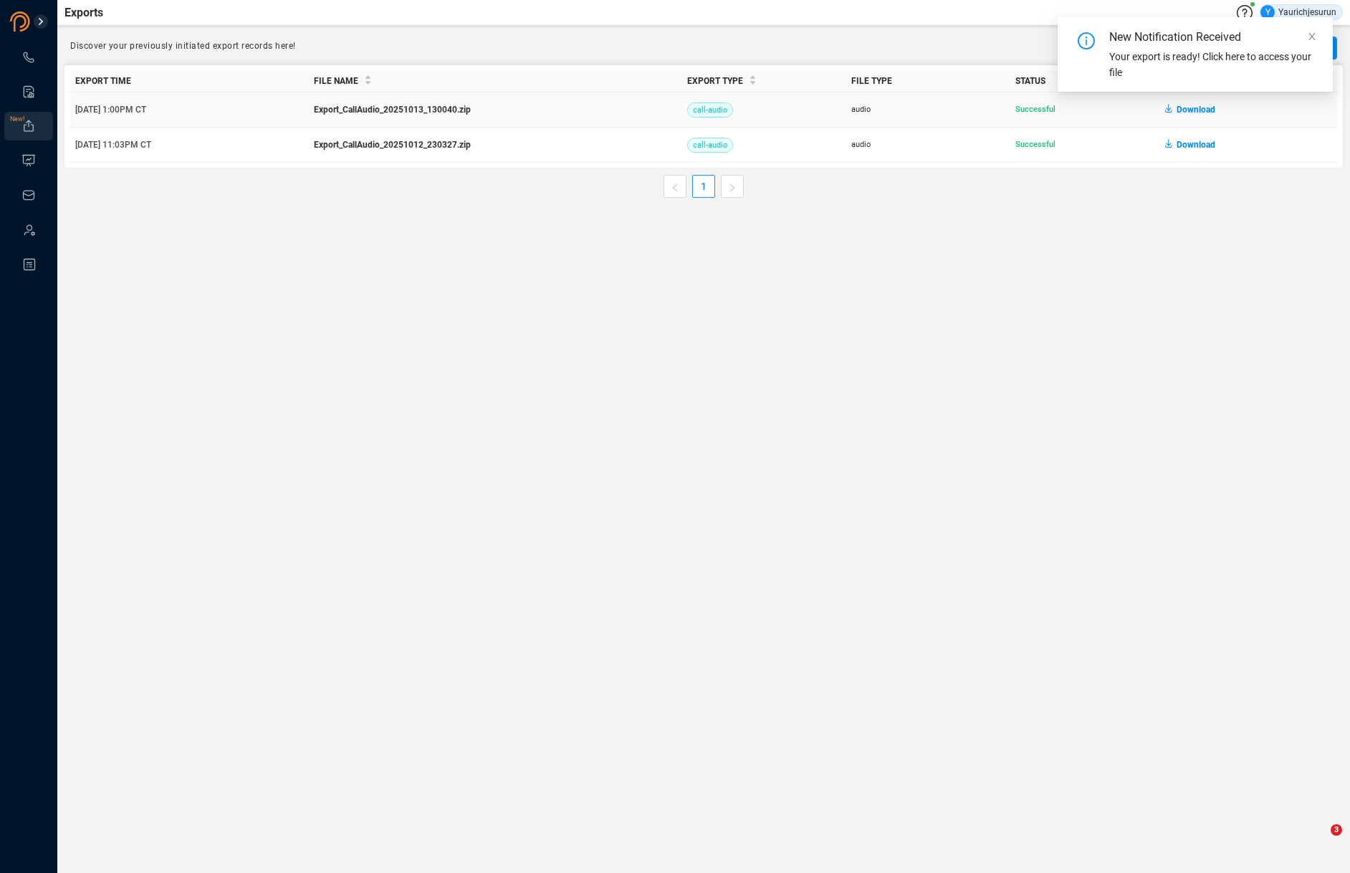
click at [1185, 113] on span "Download" at bounding box center [1196, 109] width 39 height 23
